Goal: Information Seeking & Learning: Get advice/opinions

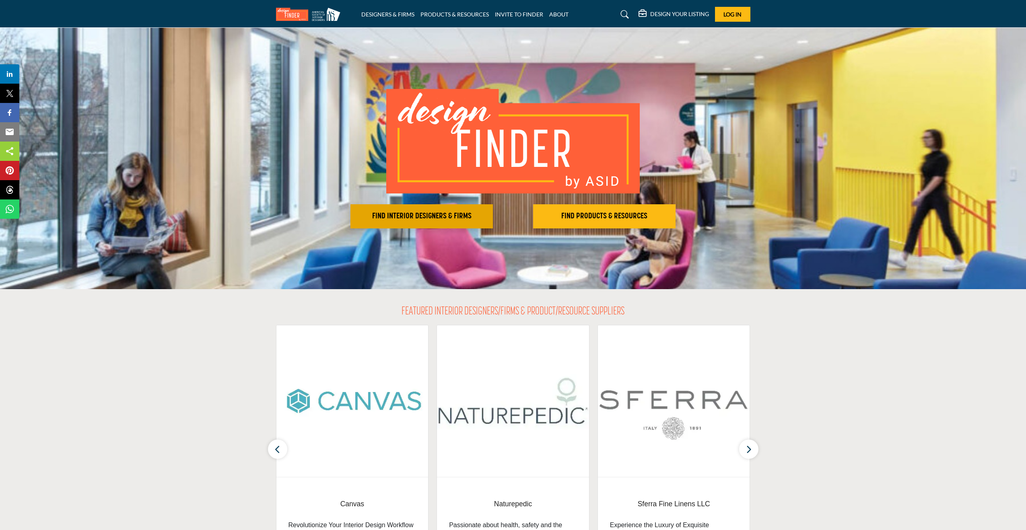
click at [457, 223] on button "FIND INTERIOR DESIGNERS & FIRMS" at bounding box center [422, 216] width 142 height 24
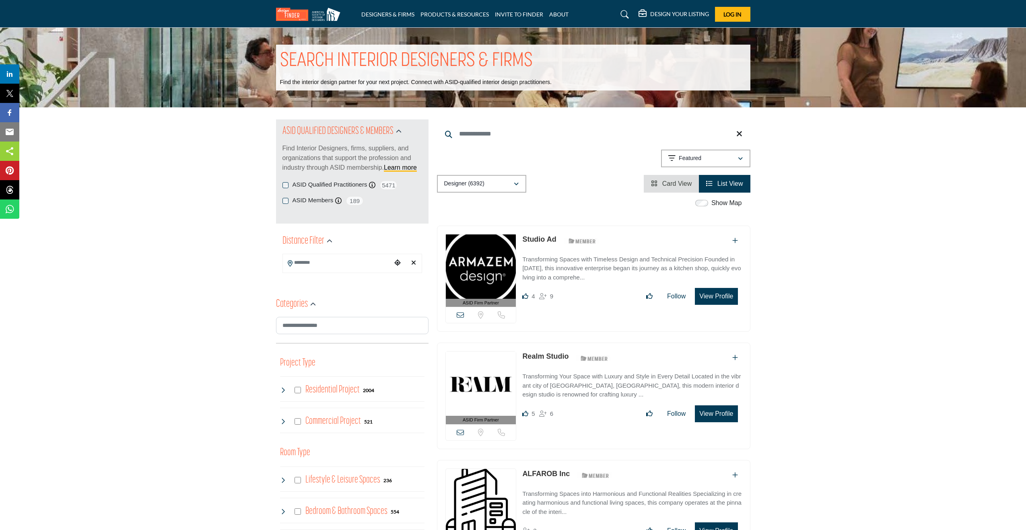
click at [339, 388] on h4 "Residential Project" at bounding box center [332, 390] width 54 height 14
click at [318, 263] on input "Search Location" at bounding box center [337, 263] width 109 height 16
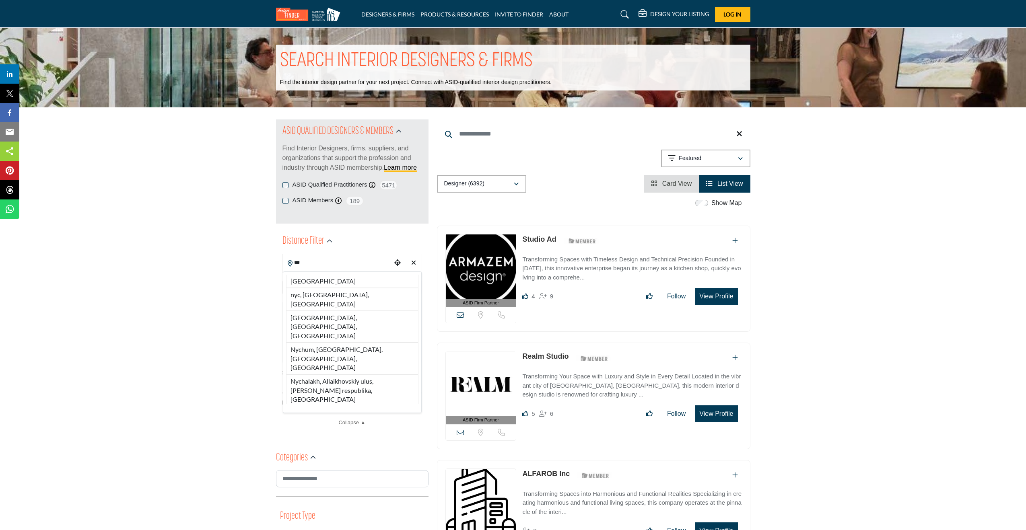
drag, startPoint x: 320, startPoint y: 292, endPoint x: 318, endPoint y: 306, distance: 14.2
click at [320, 292] on li "nyc, NY, USA" at bounding box center [352, 299] width 132 height 23
type input "**********"
type input "***"
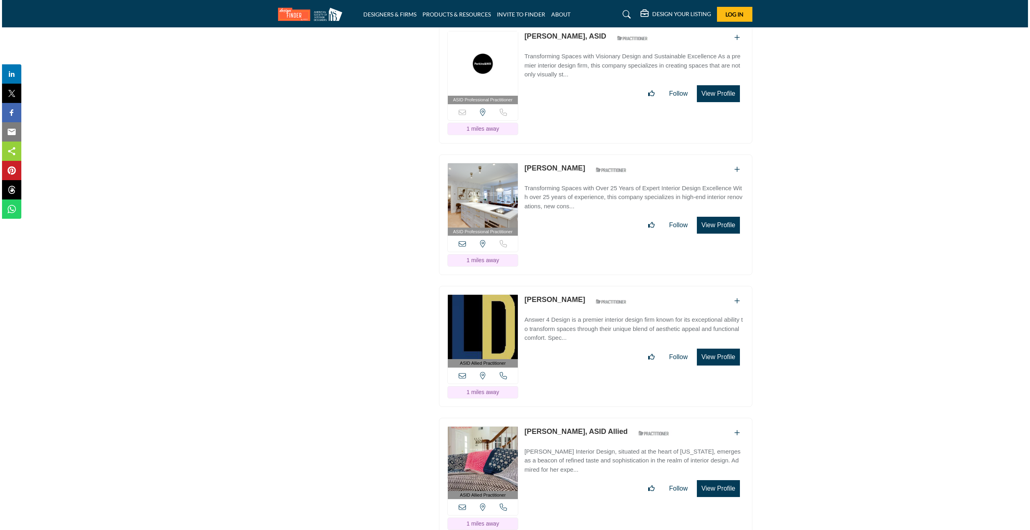
scroll to position [1748, 0]
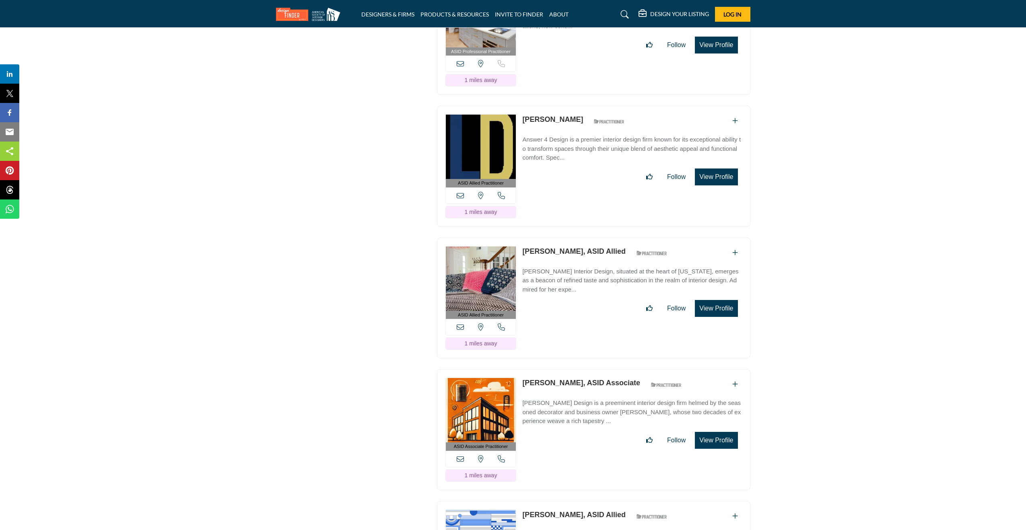
click at [715, 300] on button "View Profile" at bounding box center [716, 308] width 43 height 17
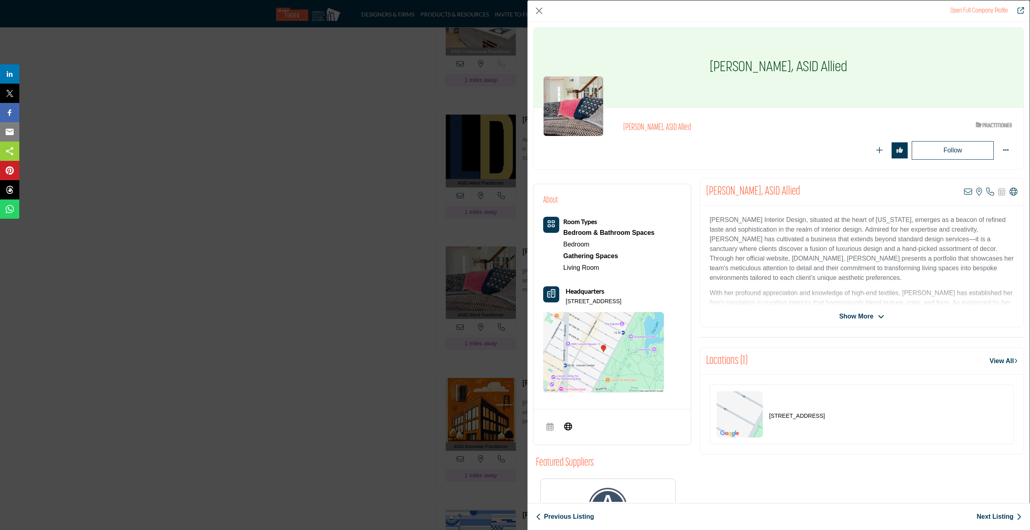
click at [878, 314] on icon "Company Data Modal" at bounding box center [881, 317] width 6 height 7
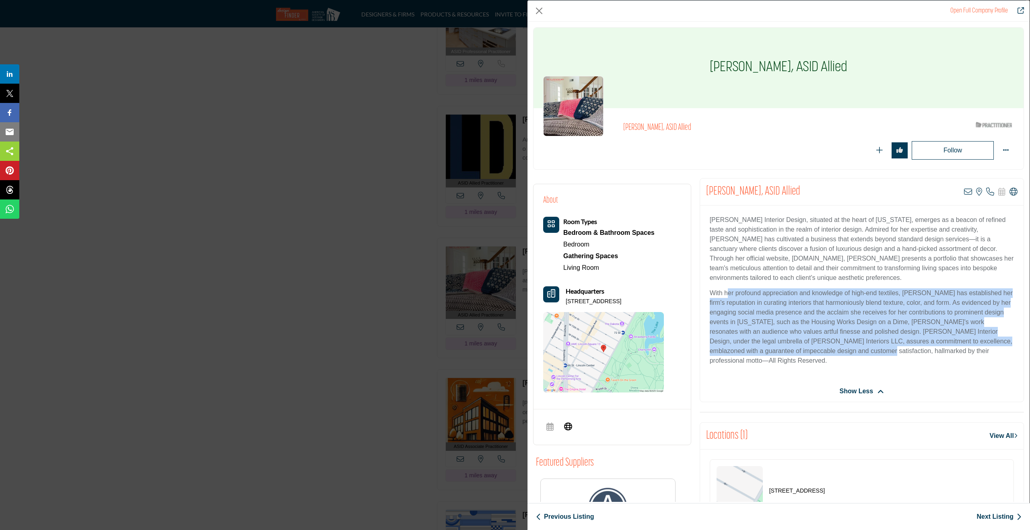
drag, startPoint x: 743, startPoint y: 295, endPoint x: 835, endPoint y: 344, distance: 104.1
click at [838, 346] on p "With her profound appreciation and knowledge of high-end textiles, Nicola Rosen…" at bounding box center [862, 327] width 304 height 77
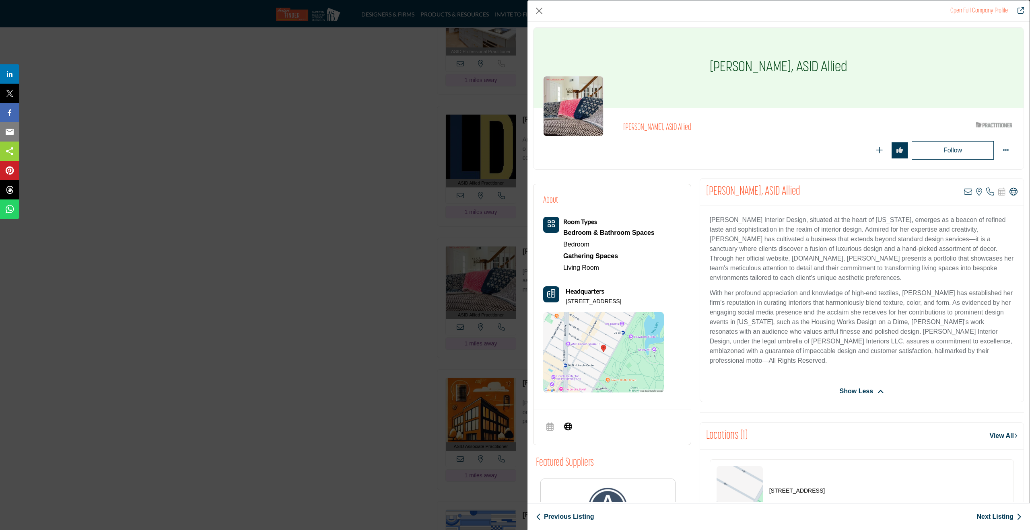
click at [774, 322] on p "With her profound appreciation and knowledge of high-end textiles, Nicola Rosen…" at bounding box center [862, 327] width 304 height 77
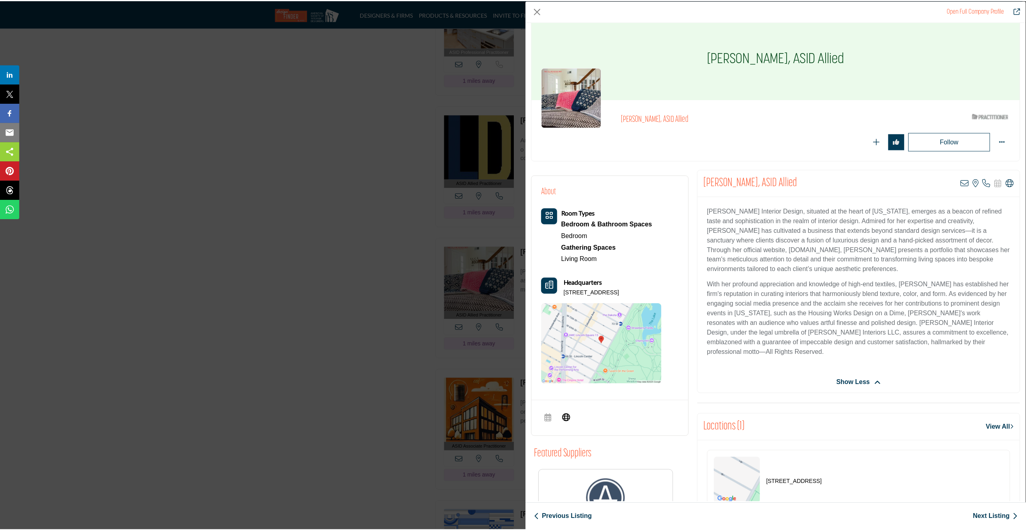
scroll to position [0, 0]
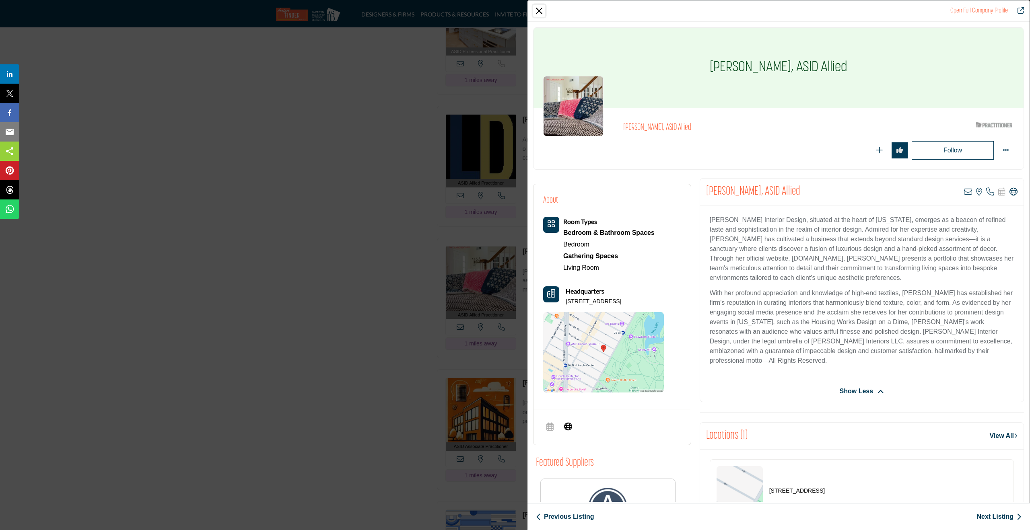
click at [540, 12] on button "Close" at bounding box center [539, 11] width 12 height 12
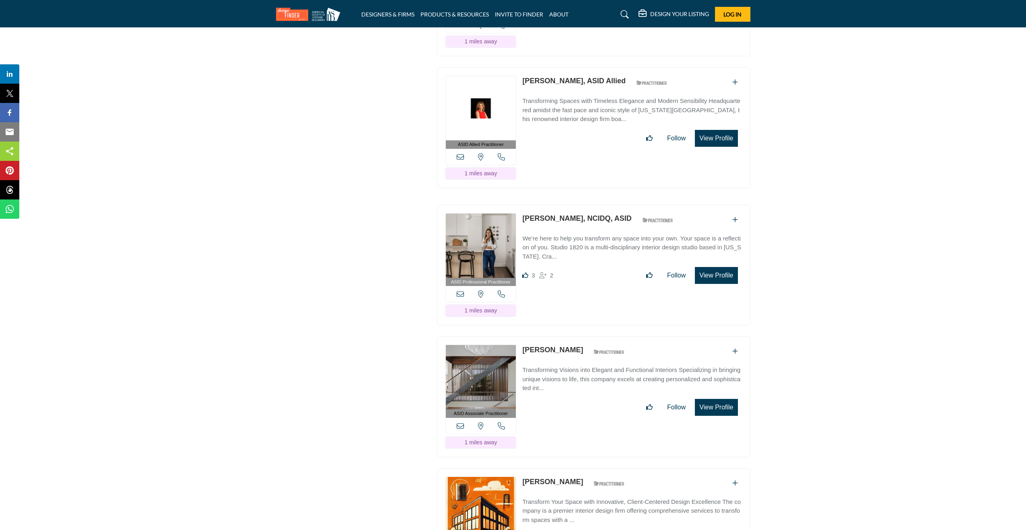
scroll to position [2841, 0]
click at [567, 235] on p "We’re here to help you transform any space into your own. Your space is a refle…" at bounding box center [631, 248] width 219 height 27
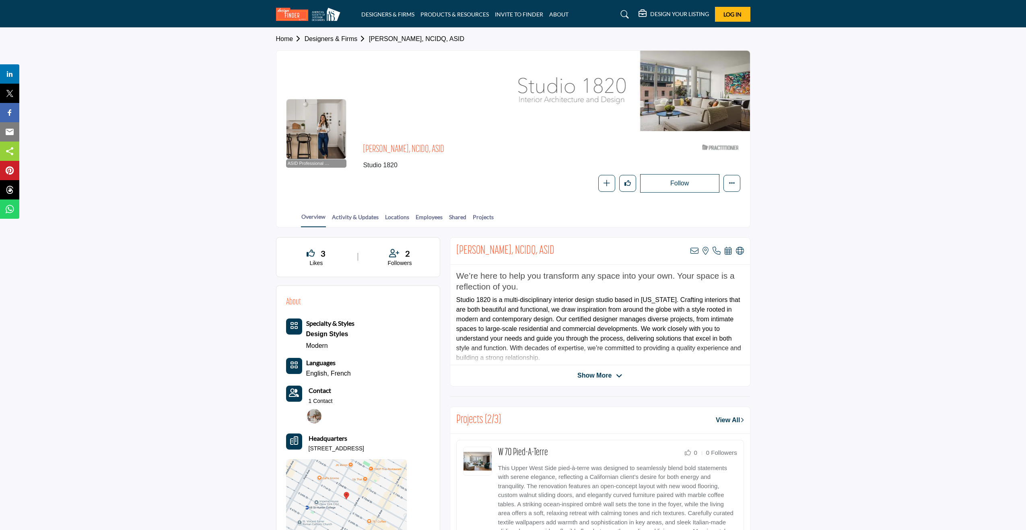
drag, startPoint x: 616, startPoint y: 374, endPoint x: 611, endPoint y: 372, distance: 5.8
click at [616, 374] on span "Show More" at bounding box center [600, 376] width 45 height 10
click at [612, 365] on div "We’re here to help you transform any space into your own. Your space is a refle…" at bounding box center [600, 315] width 300 height 101
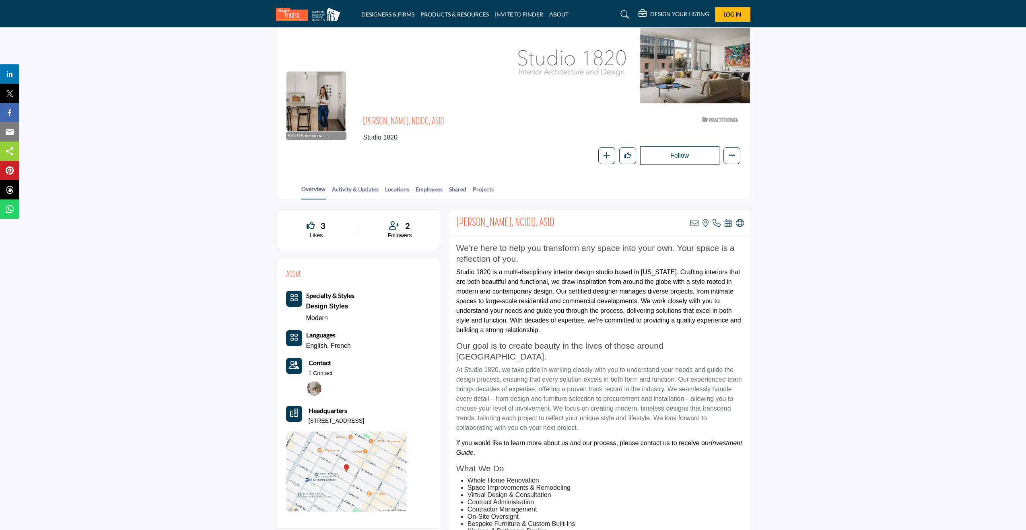
scroll to position [27, 0]
click at [694, 220] on icon at bounding box center [695, 224] width 8 height 8
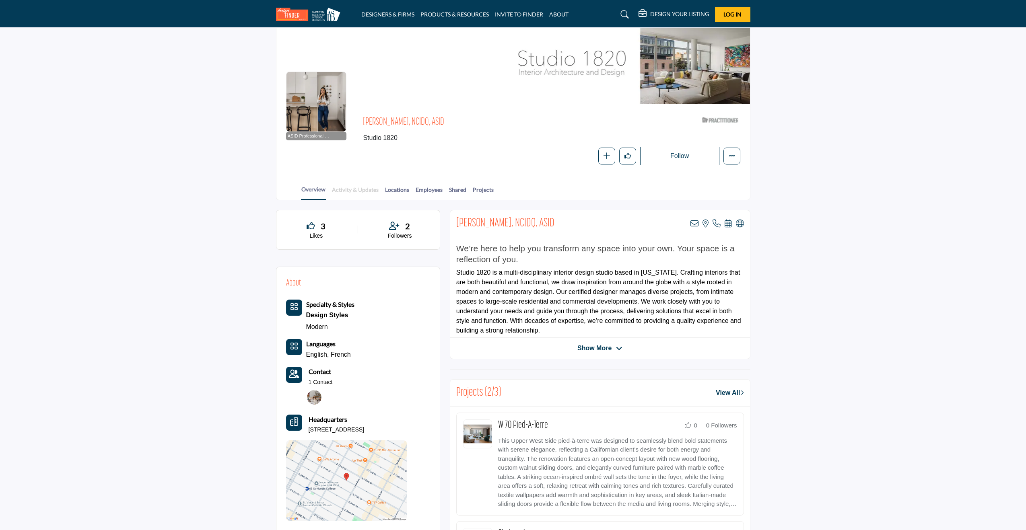
click at [360, 189] on link "Activity & Updates" at bounding box center [355, 193] width 47 height 14
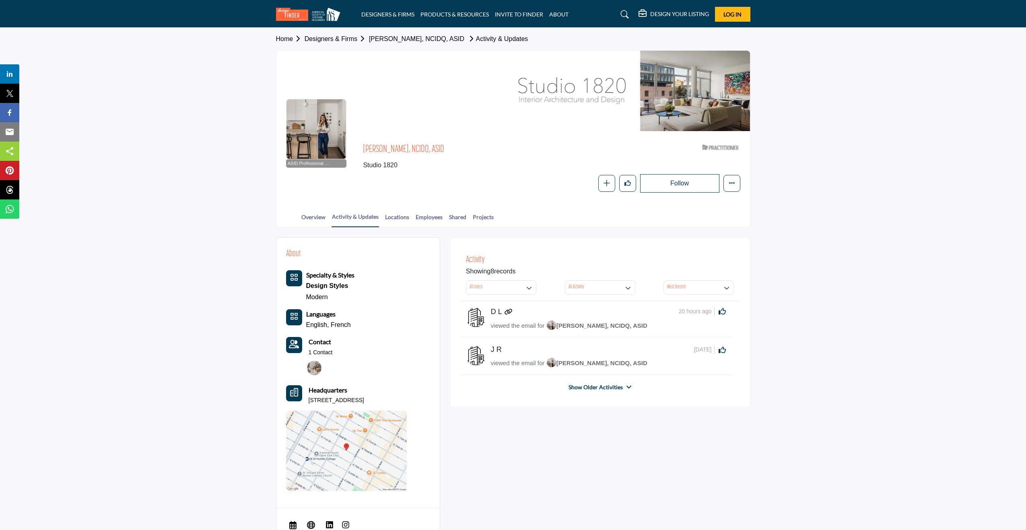
click at [477, 314] on img at bounding box center [476, 318] width 20 height 20
click at [421, 216] on link "Employees" at bounding box center [429, 220] width 28 height 14
